Goal: Find specific page/section: Find specific page/section

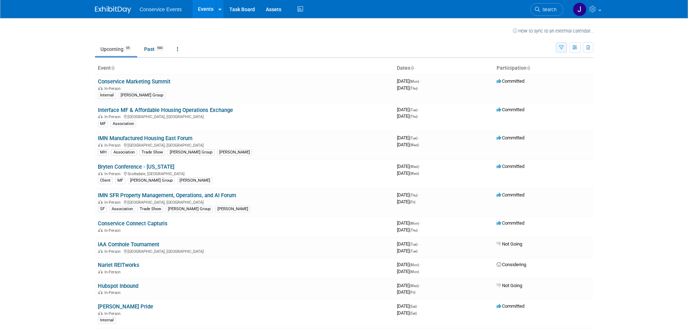
click at [560, 47] on icon "button" at bounding box center [561, 47] width 5 height 5
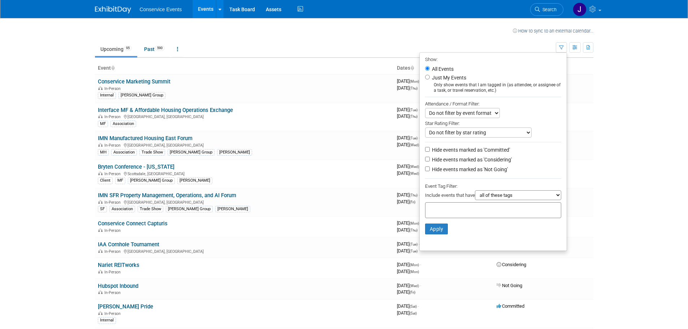
click at [470, 212] on input "text" at bounding box center [457, 208] width 58 height 7
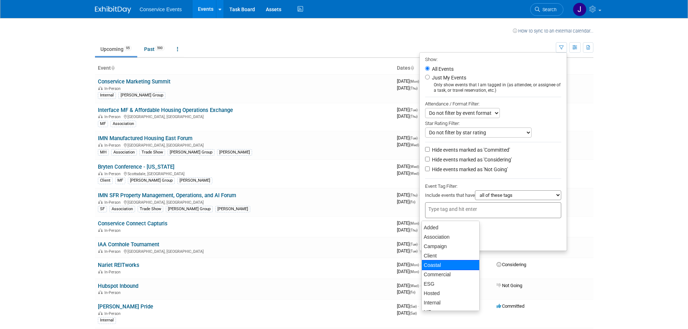
click at [450, 263] on div "Coastal" at bounding box center [450, 265] width 58 height 10
type input "Coastal"
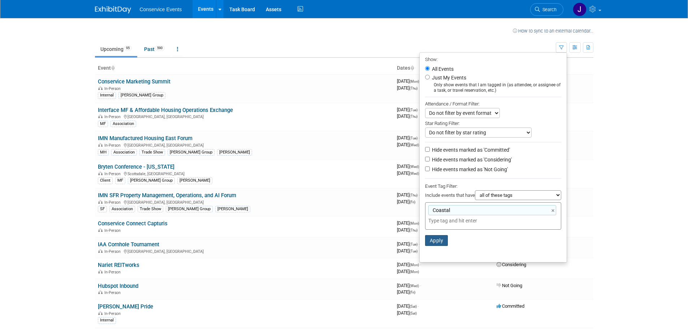
click at [435, 242] on button "Apply" at bounding box center [436, 240] width 23 height 11
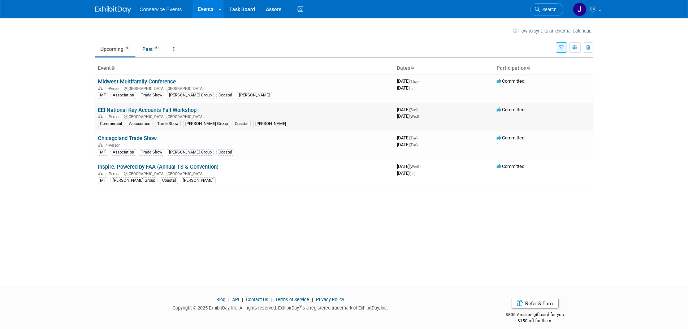
click at [163, 108] on link "EEI National Key Accounts Fall Workshop" at bounding box center [147, 110] width 99 height 6
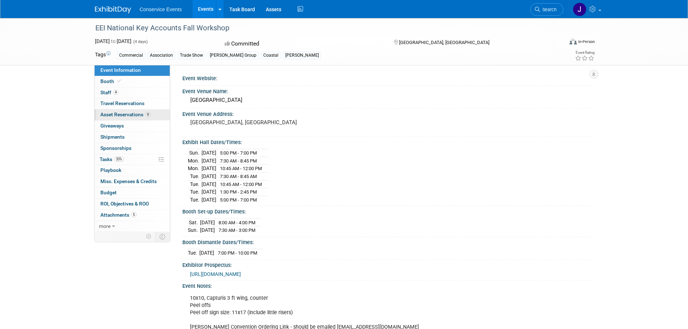
click at [111, 115] on span "Asset Reservations 9" at bounding box center [125, 115] width 50 height 6
